Goal: Task Accomplishment & Management: Manage account settings

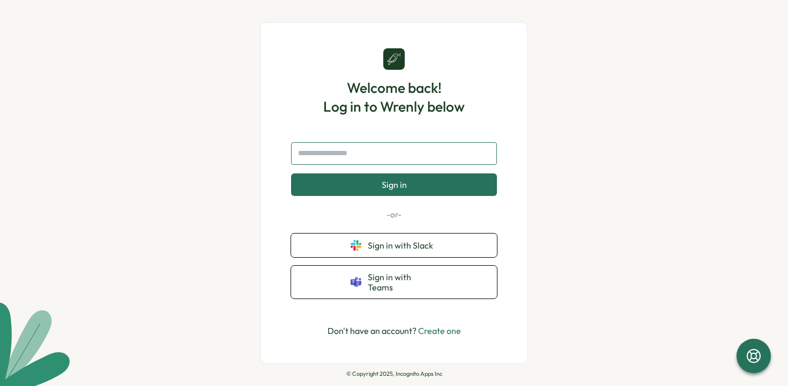
click at [358, 165] on input "text" at bounding box center [394, 153] width 206 height 23
type input "**********"
click at [386, 184] on span "Sign in" at bounding box center [394, 185] width 25 height 10
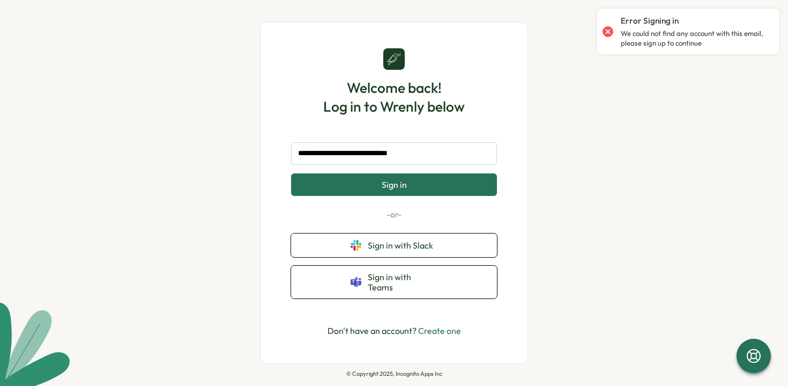
click at [386, 189] on span "Sign in" at bounding box center [394, 185] width 25 height 10
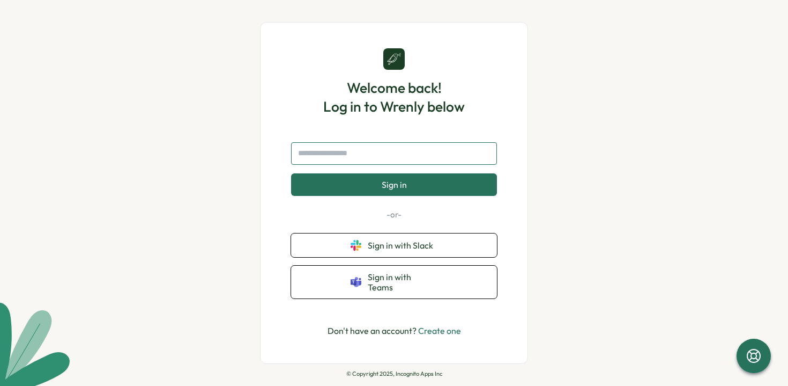
click at [429, 152] on input "text" at bounding box center [394, 153] width 206 height 23
type input "**********"
click at [420, 187] on button "Sign in" at bounding box center [394, 184] width 206 height 23
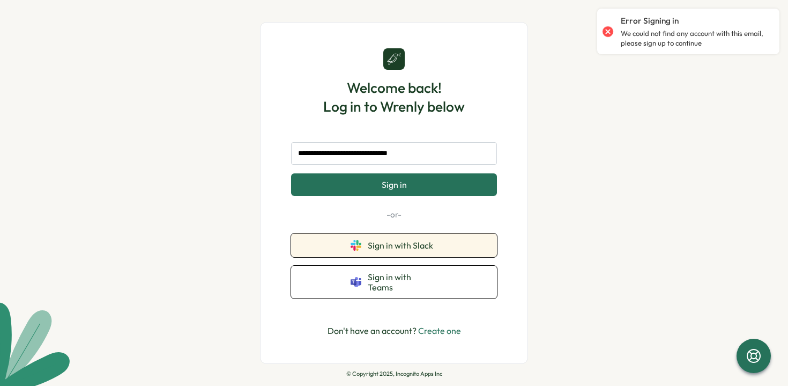
click at [384, 250] on span "Sign in with Slack" at bounding box center [403, 245] width 70 height 10
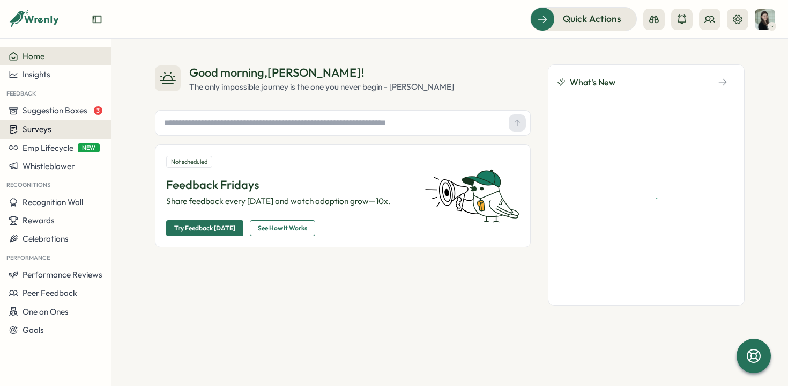
click at [9, 129] on icon at bounding box center [14, 129] width 10 height 10
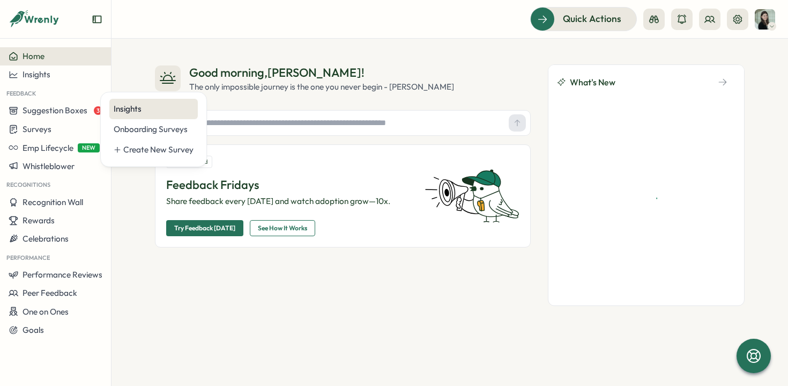
click at [158, 109] on div "Insights" at bounding box center [154, 109] width 80 height 12
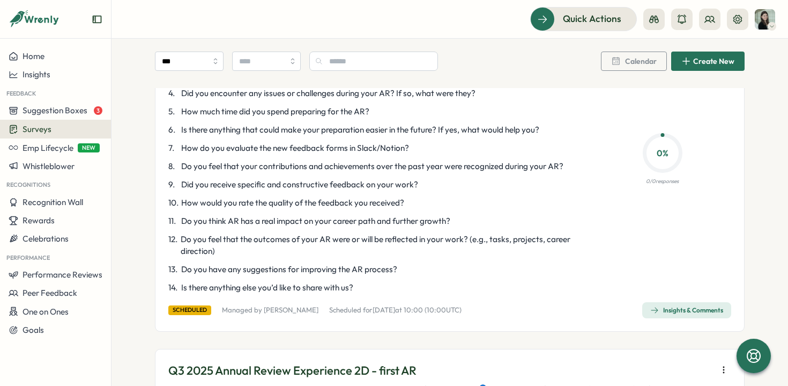
scroll to position [211, 0]
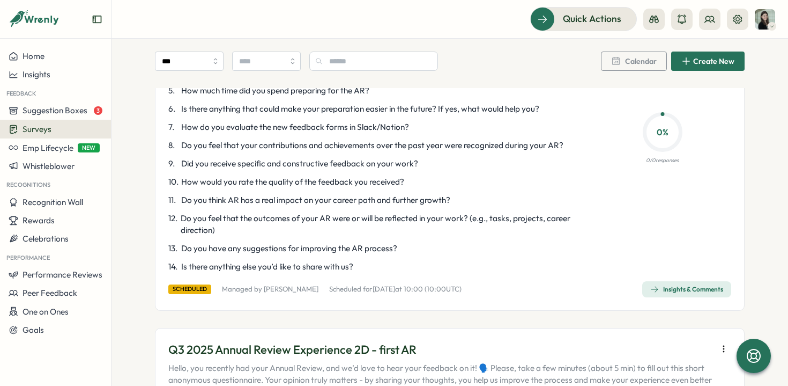
click at [696, 290] on div "Insights & Comments" at bounding box center [687, 289] width 73 height 9
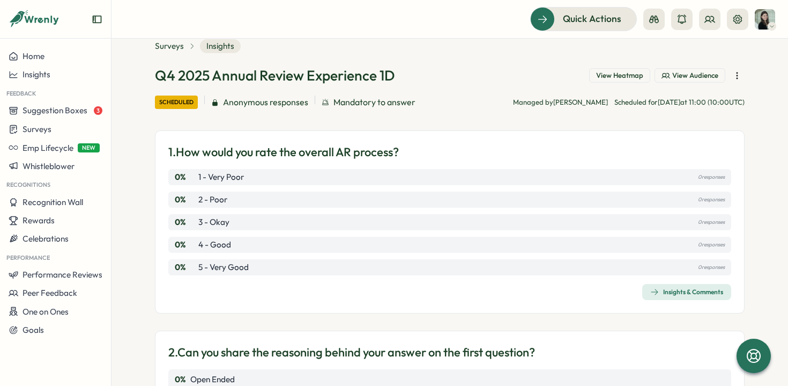
scroll to position [23, 0]
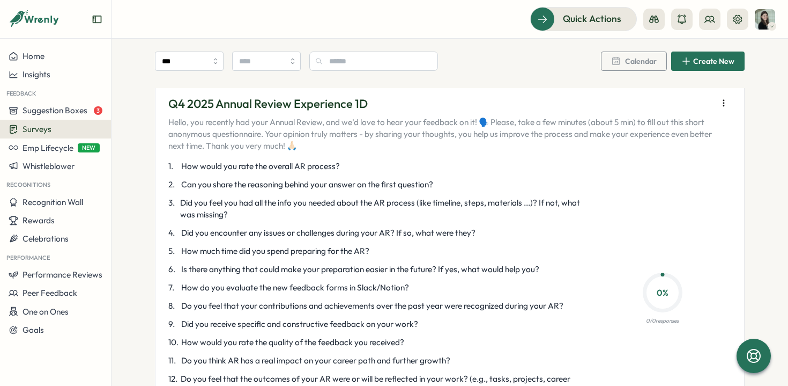
scroll to position [46, 0]
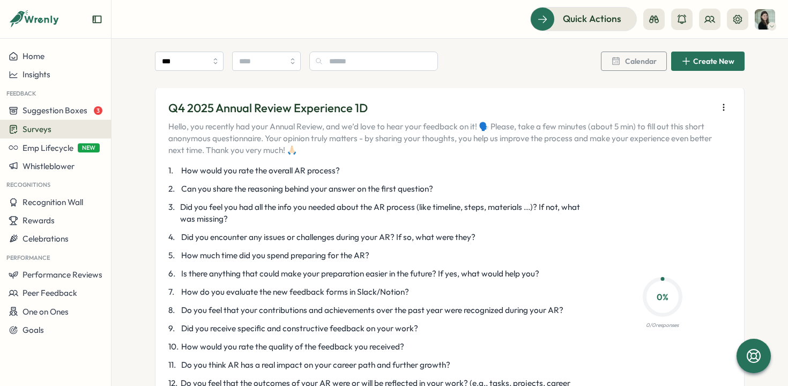
click at [722, 112] on icon "button" at bounding box center [724, 107] width 11 height 11
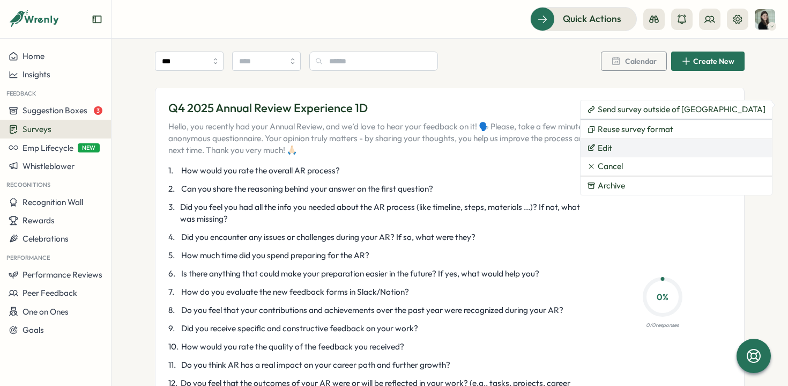
click at [643, 147] on button "Edit" at bounding box center [676, 148] width 191 height 18
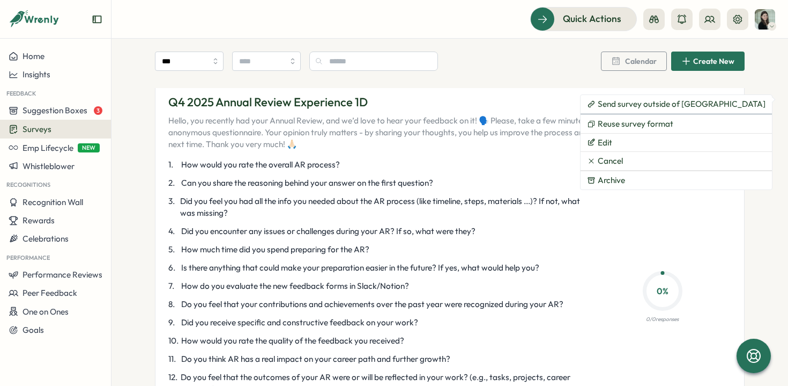
click at [294, 210] on span "Did you feel you had all the info you needed about the AR process (like timelin…" at bounding box center [380, 207] width 401 height 24
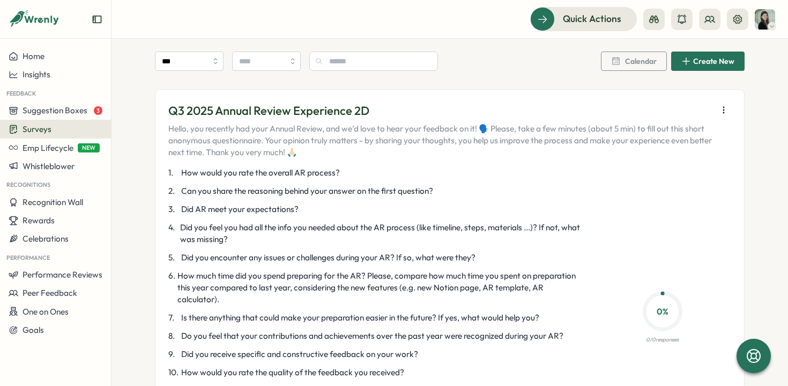
scroll to position [1154, 0]
click at [723, 112] on icon "button" at bounding box center [724, 109] width 11 height 11
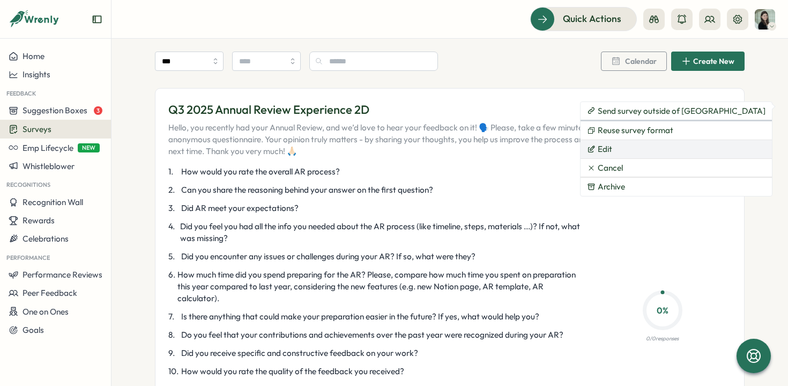
click at [654, 148] on button "Edit" at bounding box center [676, 149] width 191 height 18
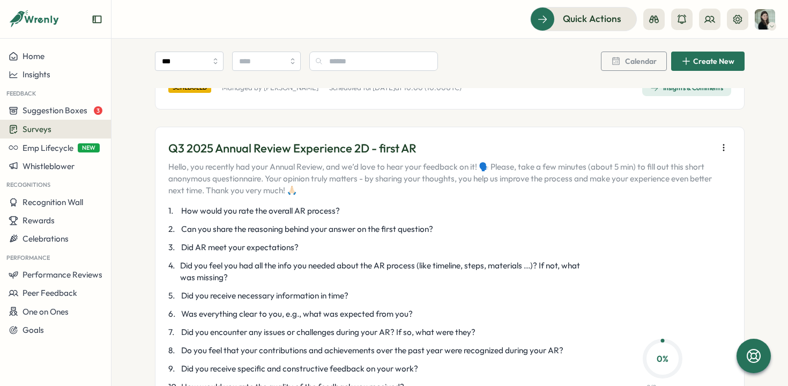
scroll to position [430, 0]
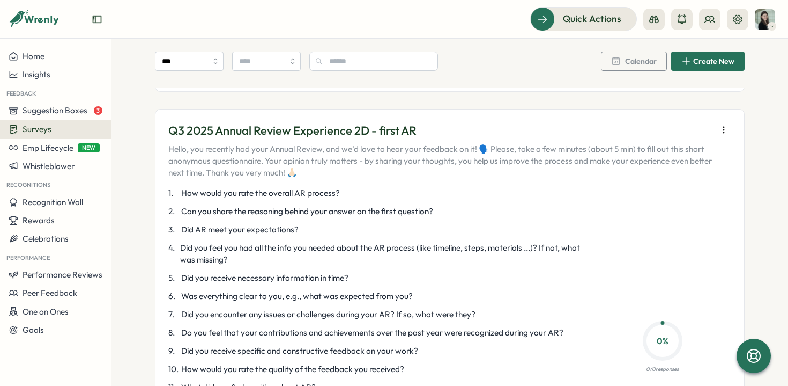
click at [724, 127] on icon "button" at bounding box center [724, 129] width 11 height 11
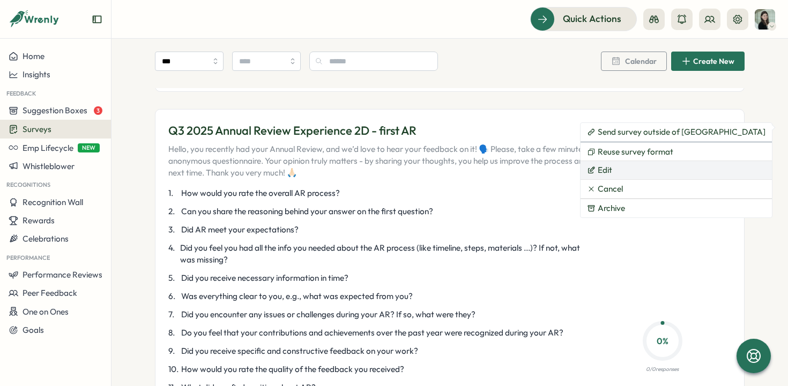
click at [632, 173] on button "Edit" at bounding box center [676, 170] width 191 height 18
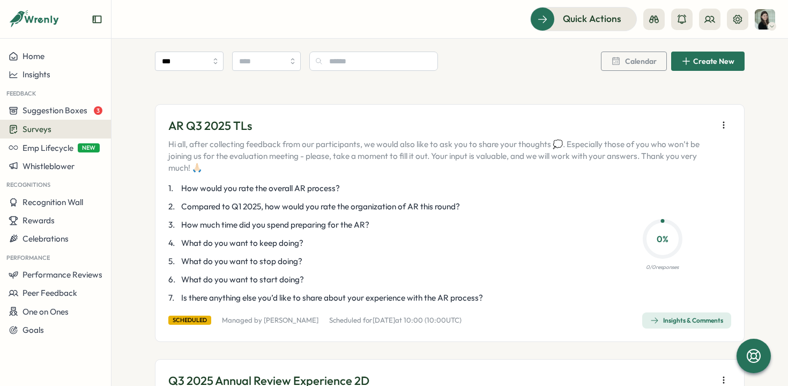
scroll to position [897, 0]
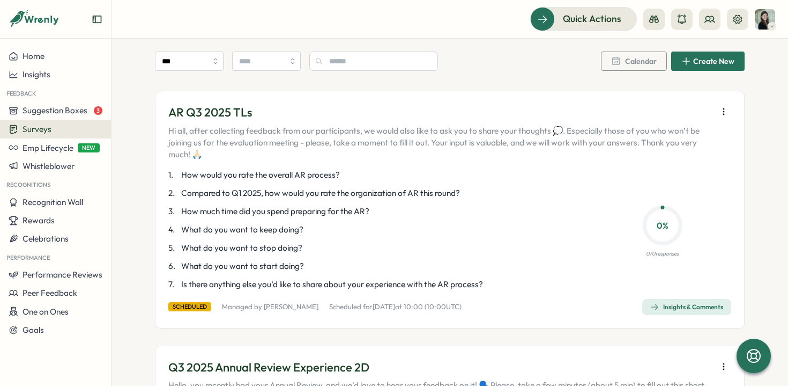
click at [308, 180] on span "How would you rate the overall AR process?" at bounding box center [260, 175] width 159 height 12
click at [717, 108] on button "button" at bounding box center [724, 111] width 15 height 15
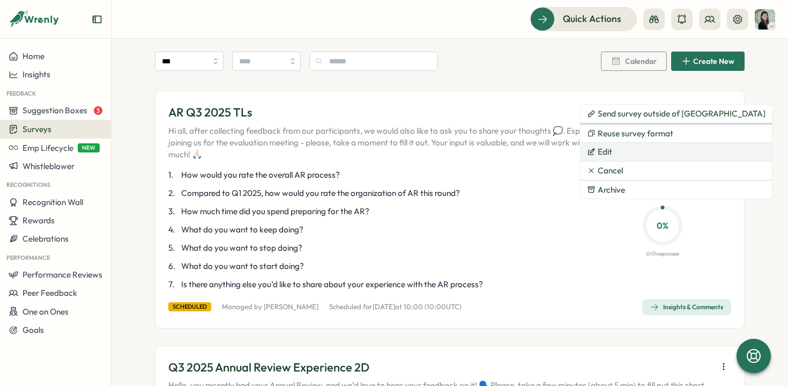
click at [640, 152] on button "Edit" at bounding box center [676, 152] width 191 height 18
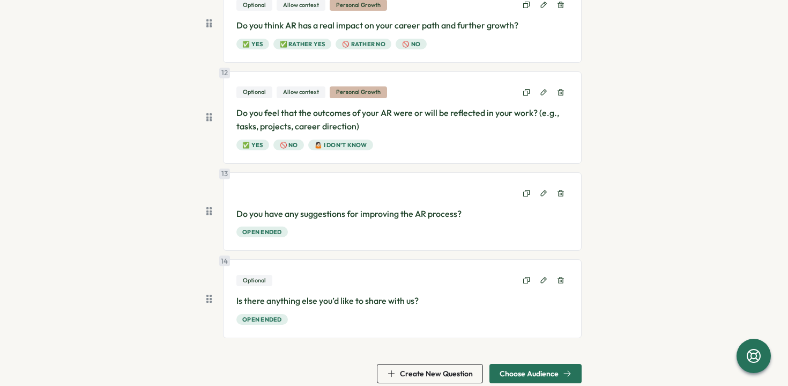
scroll to position [1097, 0]
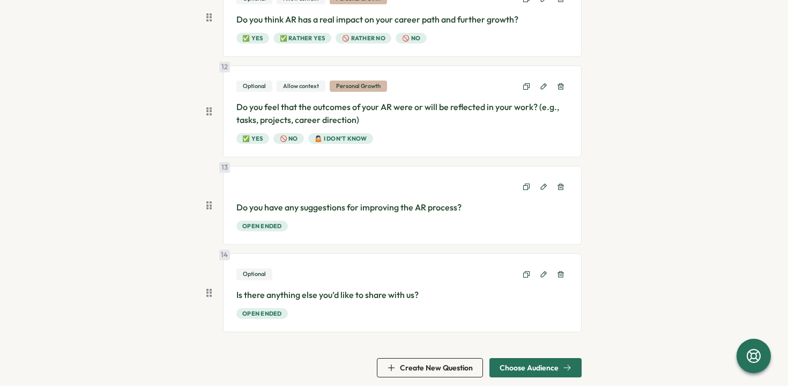
scroll to position [1124, 0]
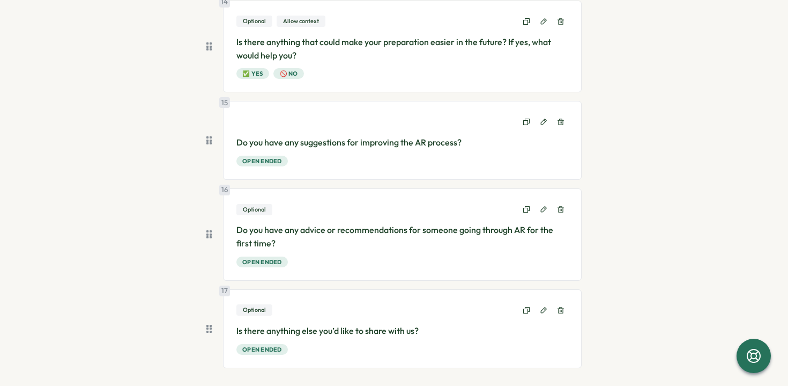
scroll to position [1389, 0]
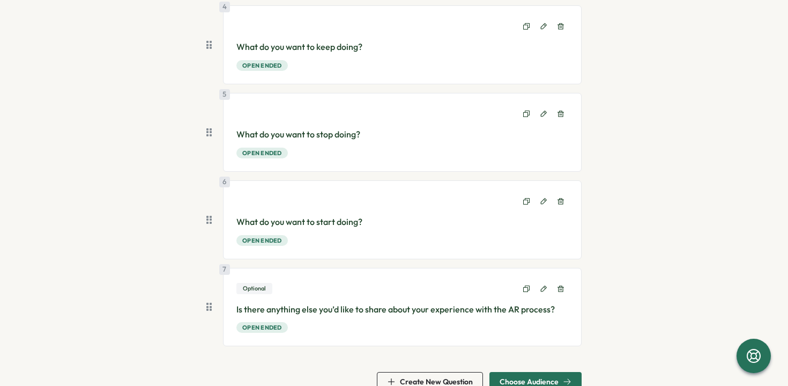
scroll to position [403, 0]
